Goal: Information Seeking & Learning: Learn about a topic

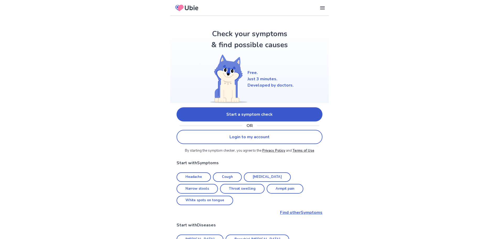
click at [224, 110] on link "Start a symptom check" at bounding box center [250, 114] width 146 height 14
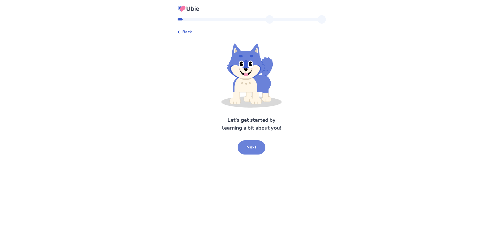
click at [238, 148] on button "Next" at bounding box center [252, 147] width 28 height 14
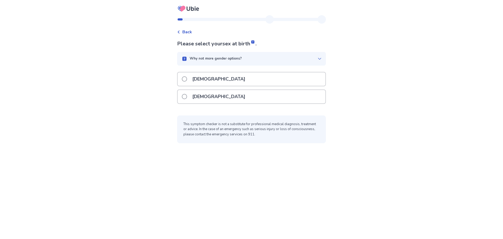
click at [194, 74] on p "[DEMOGRAPHIC_DATA]" at bounding box center [218, 78] width 59 height 13
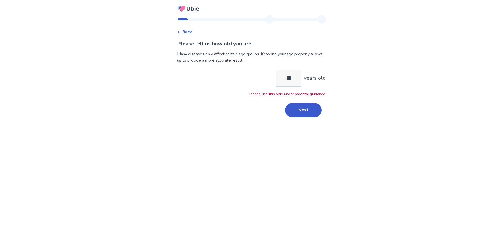
type input "*"
type input "**"
click at [312, 100] on button "Next" at bounding box center [303, 100] width 37 height 14
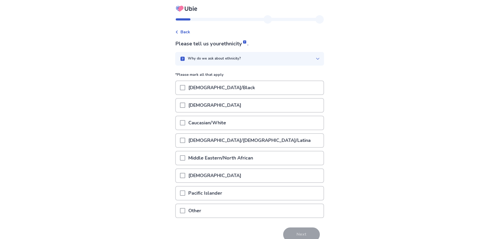
click at [216, 103] on div "[DEMOGRAPHIC_DATA]" at bounding box center [250, 105] width 148 height 13
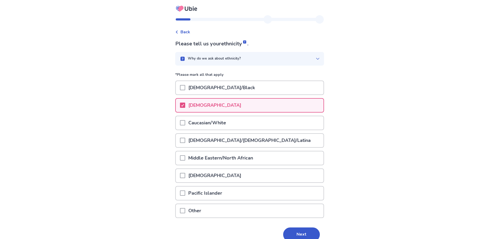
click at [265, 110] on div "[DEMOGRAPHIC_DATA]" at bounding box center [250, 105] width 148 height 13
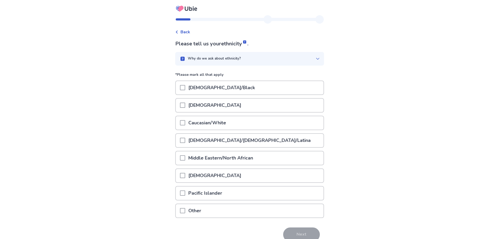
click at [224, 176] on p "[DEMOGRAPHIC_DATA]" at bounding box center [214, 175] width 59 height 13
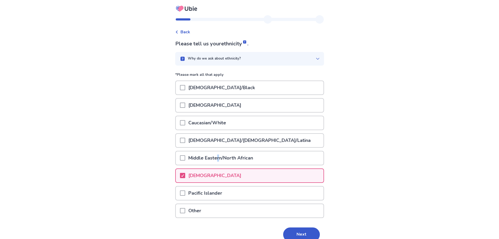
drag, startPoint x: 221, startPoint y: 163, endPoint x: 217, endPoint y: 166, distance: 4.5
click at [221, 166] on div "Middle Eastern/North African" at bounding box center [249, 160] width 149 height 18
click at [202, 119] on p "Caucasian/White" at bounding box center [207, 122] width 44 height 13
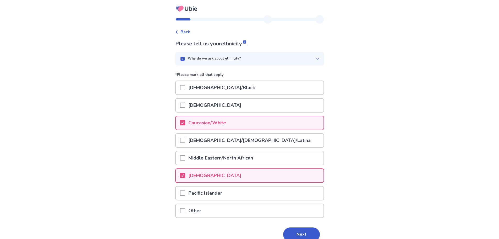
click at [220, 172] on p "[DEMOGRAPHIC_DATA]" at bounding box center [214, 175] width 59 height 13
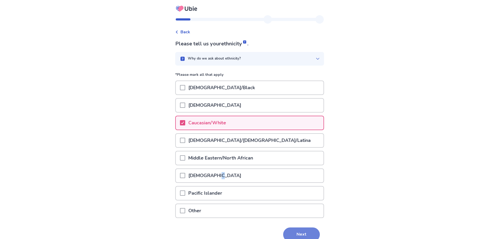
click at [298, 230] on button "Next" at bounding box center [301, 234] width 37 height 14
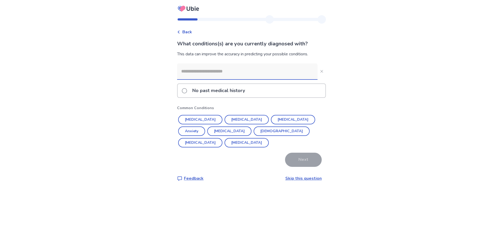
click at [199, 90] on p "No past medical history" at bounding box center [218, 90] width 59 height 13
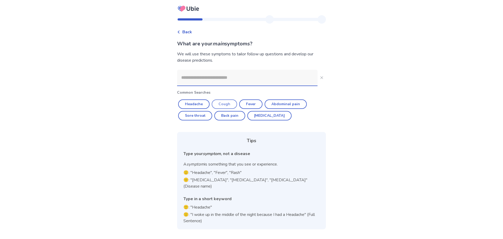
click at [230, 101] on button "Cough" at bounding box center [224, 103] width 25 height 9
type input "*****"
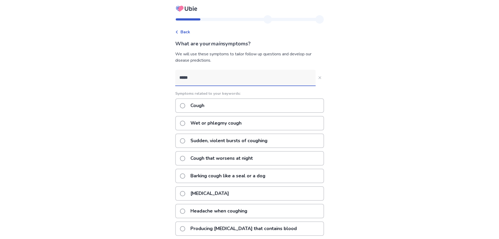
click at [231, 150] on div "Cough Wet or phlegmy cough Sudden, violent bursts of coughing Cough that worsen…" at bounding box center [249, 184] width 149 height 172
click at [231, 142] on p "Sudden, violent bursts of coughing" at bounding box center [228, 140] width 83 height 13
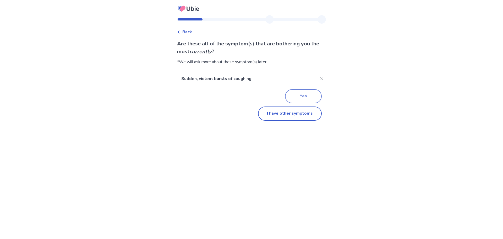
click at [291, 94] on button "Yes" at bounding box center [303, 96] width 37 height 14
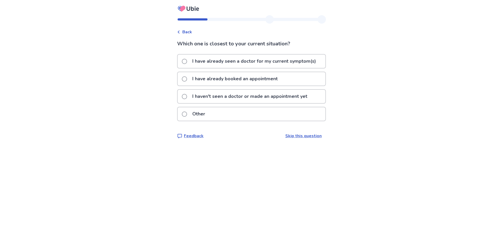
click at [195, 137] on p "Feedback" at bounding box center [194, 136] width 20 height 6
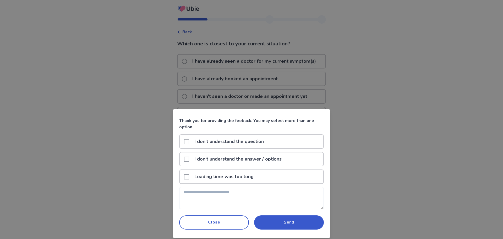
click at [356, 111] on div "Thank you for providing the feeback. You may select more than one option I don'…" at bounding box center [251, 119] width 503 height 239
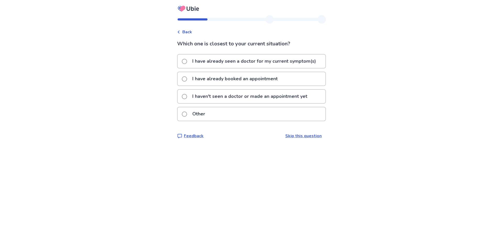
click at [216, 91] on p "I haven't seen a doctor or made an appointment yet" at bounding box center [249, 96] width 121 height 13
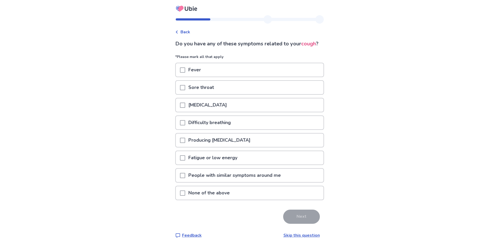
click at [197, 73] on p "Fever" at bounding box center [194, 69] width 19 height 13
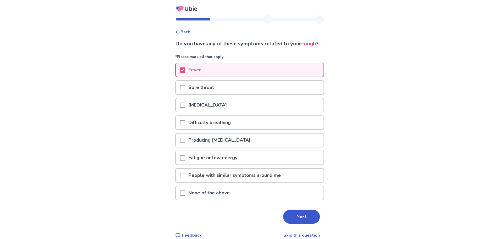
click at [243, 129] on div "Difficulty breathing" at bounding box center [250, 122] width 148 height 13
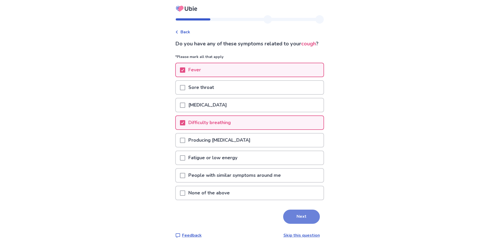
click at [294, 222] on button "Next" at bounding box center [301, 216] width 37 height 14
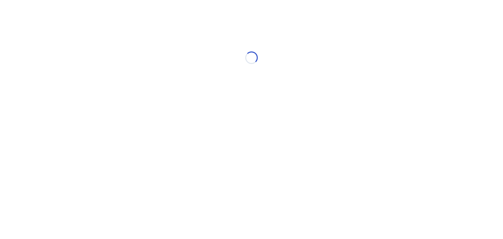
select select "*"
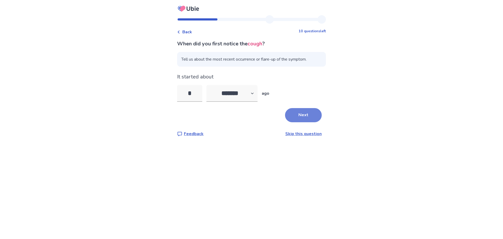
type input "*"
click at [294, 116] on button "Next" at bounding box center [303, 115] width 37 height 14
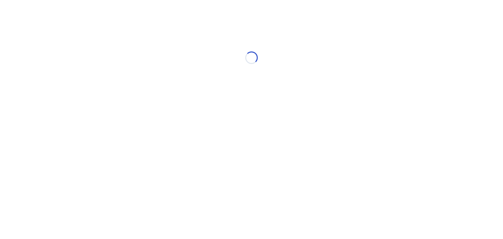
select select "*"
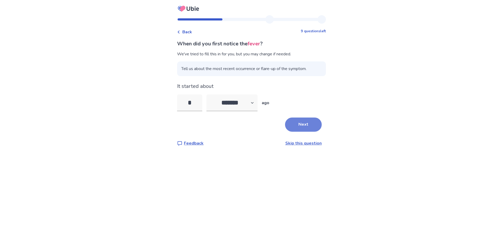
click at [305, 126] on button "Next" at bounding box center [303, 124] width 37 height 14
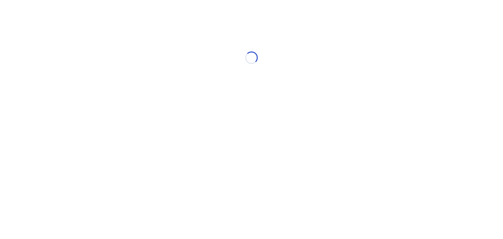
select select "*"
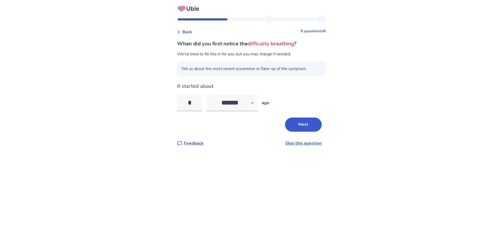
click at [295, 130] on button "Next" at bounding box center [303, 124] width 37 height 14
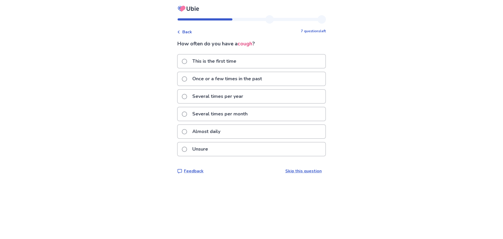
click at [217, 111] on p "Several times per month" at bounding box center [220, 113] width 62 height 13
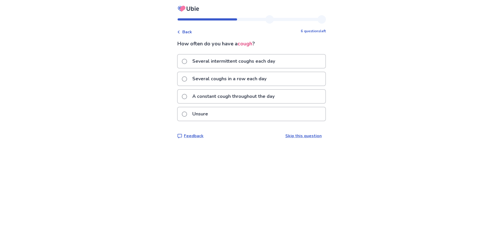
click at [256, 79] on p "Several coughs in a row each day" at bounding box center [229, 78] width 80 height 13
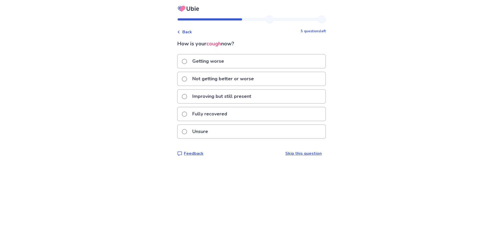
click at [231, 89] on div "Not getting better or worse" at bounding box center [251, 81] width 149 height 18
click at [190, 7] on icon at bounding box center [189, 9] width 4 height 4
